Goal: Book appointment/travel/reservation

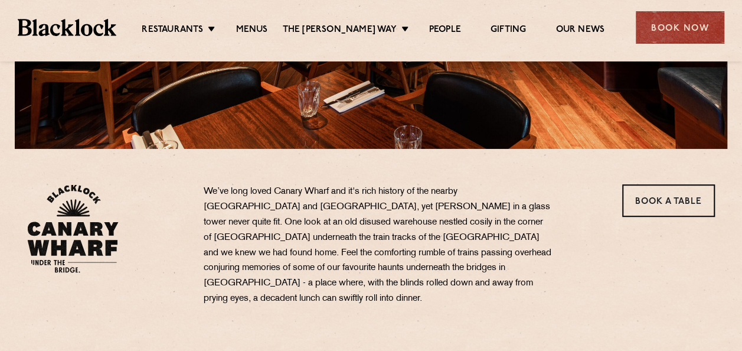
scroll to position [295, 0]
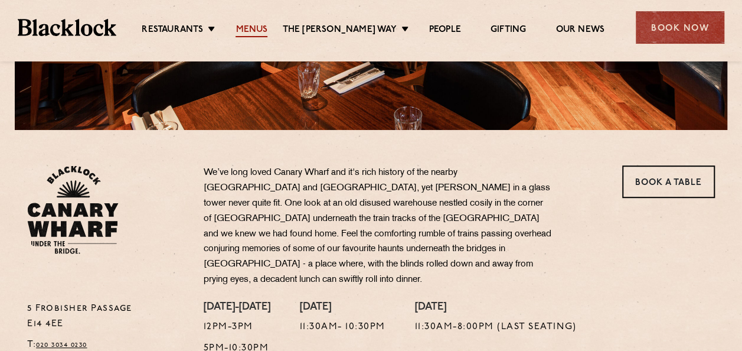
click at [267, 32] on link "Menus" at bounding box center [252, 30] width 32 height 13
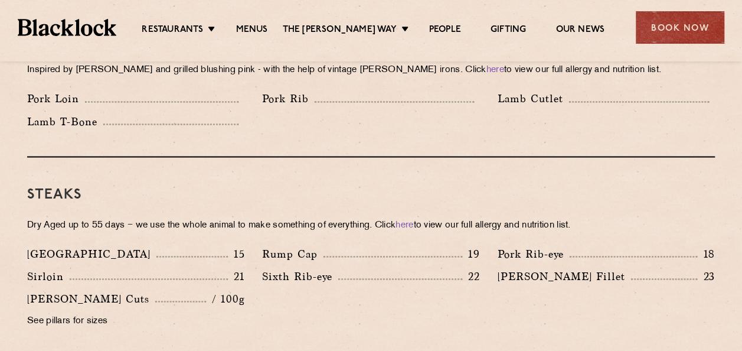
scroll to position [1063, 0]
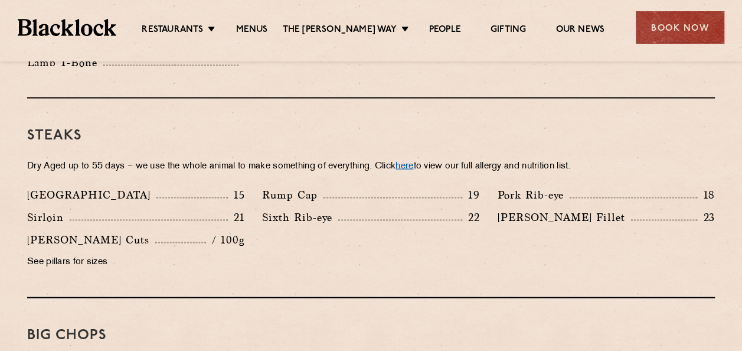
click at [413, 161] on link "here" at bounding box center [405, 165] width 18 height 9
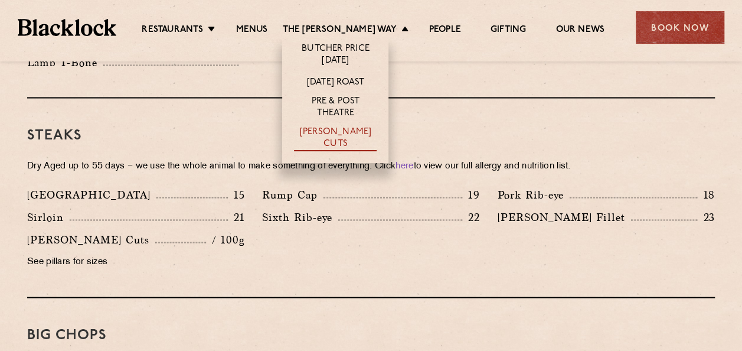
click at [350, 135] on link "[PERSON_NAME] Cuts" at bounding box center [335, 138] width 83 height 25
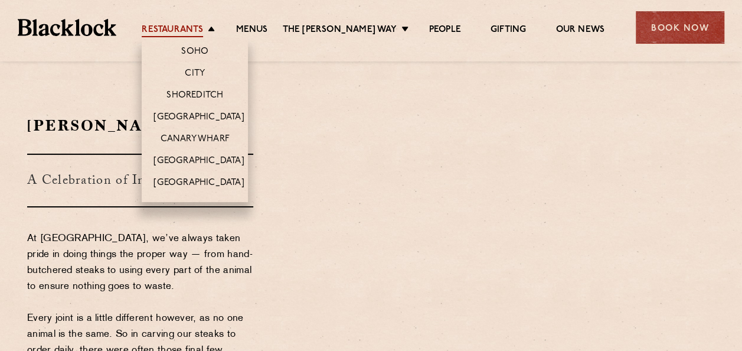
click at [203, 31] on link "Restaurants" at bounding box center [172, 30] width 61 height 13
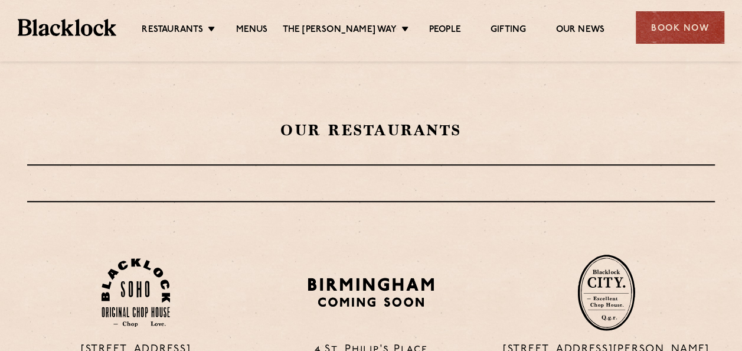
scroll to position [354, 0]
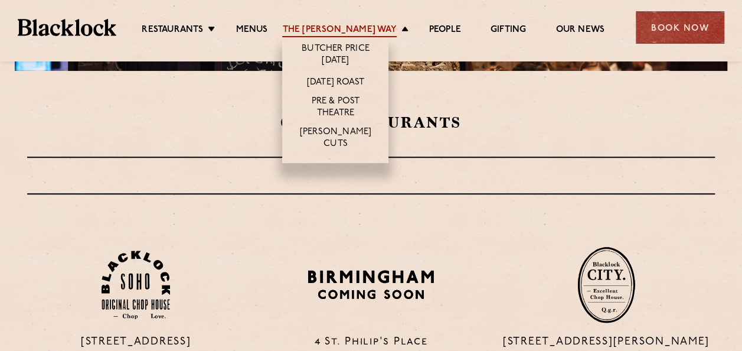
click at [377, 33] on link "The [PERSON_NAME] Way" at bounding box center [339, 30] width 114 height 13
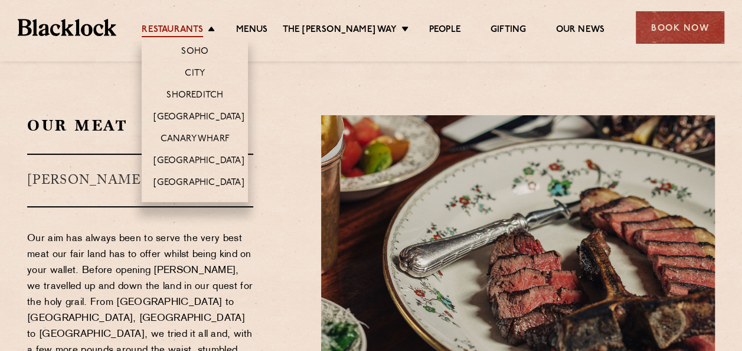
click at [203, 28] on link "Restaurants" at bounding box center [172, 30] width 61 height 13
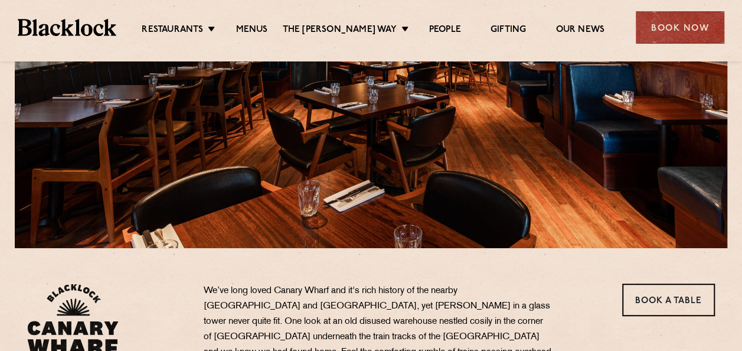
scroll to position [354, 0]
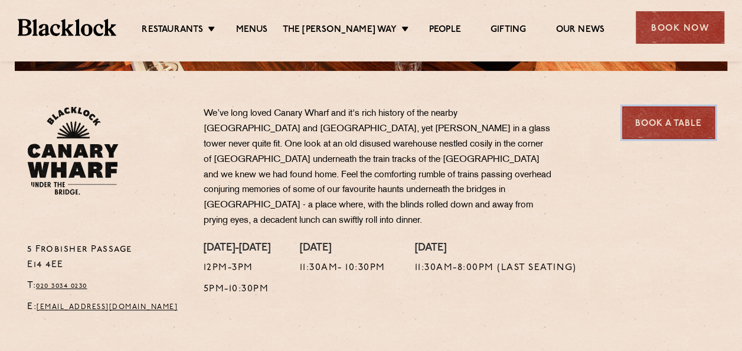
click at [669, 125] on link "Book a Table" at bounding box center [669, 122] width 93 height 32
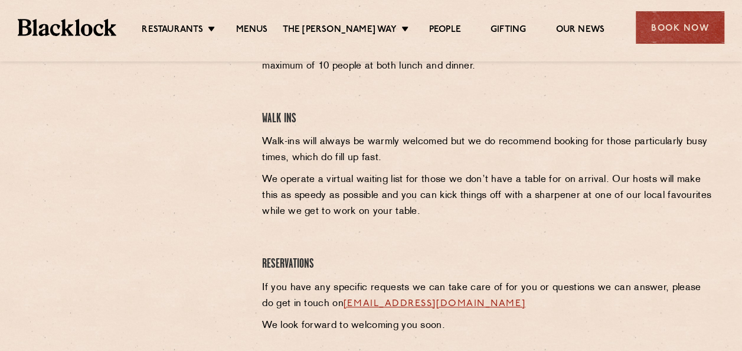
scroll to position [354, 0]
